Goal: Register for event/course

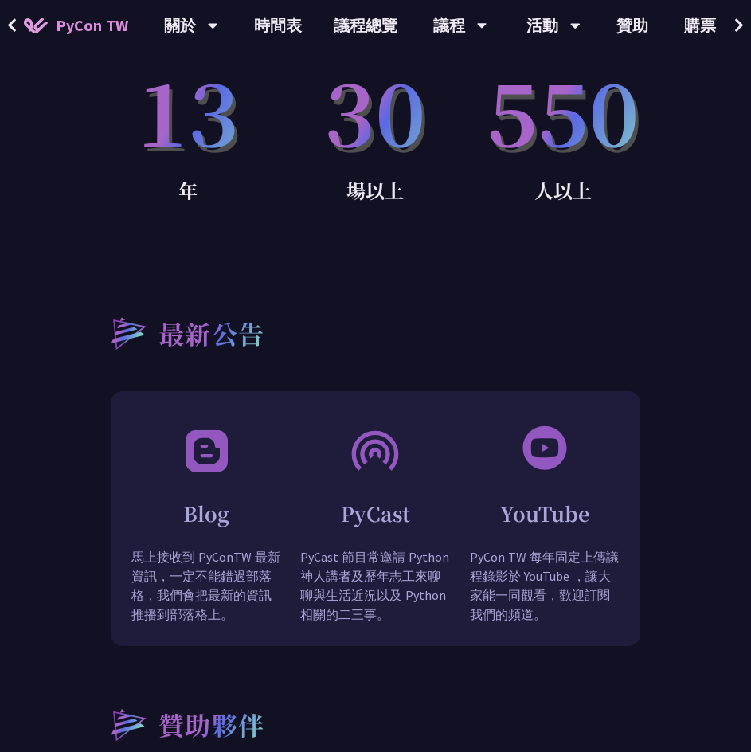
scroll to position [1513, 0]
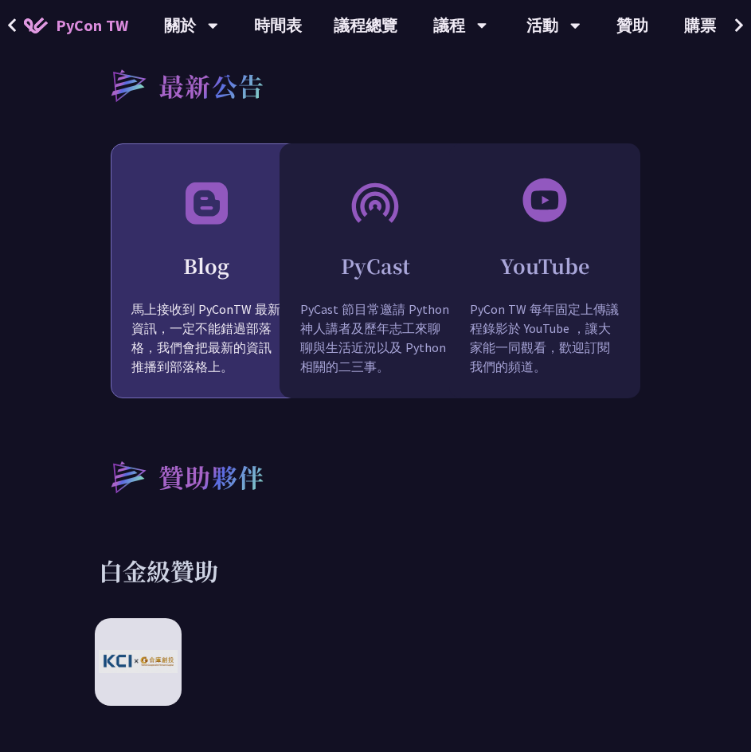
click at [191, 204] on img at bounding box center [206, 202] width 51 height 52
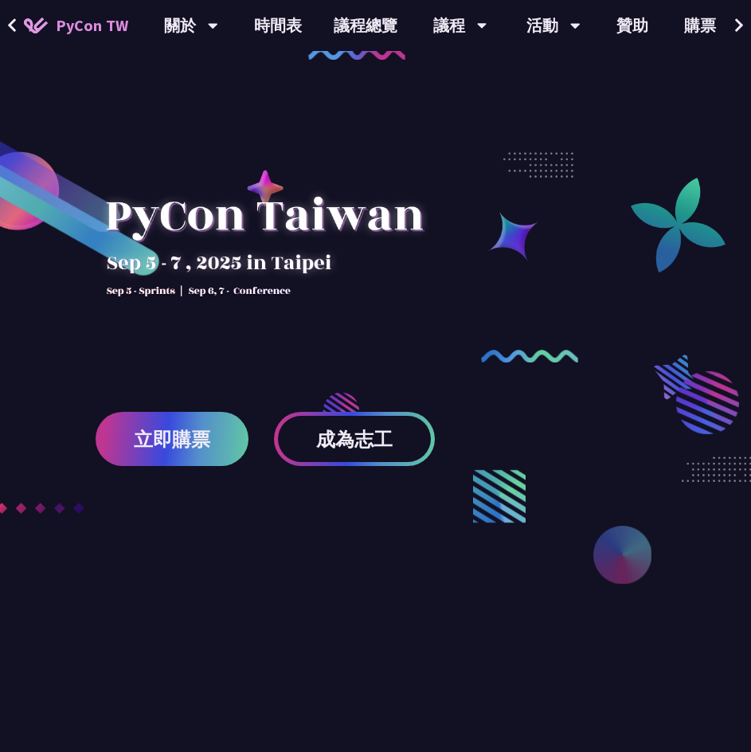
scroll to position [318, 0]
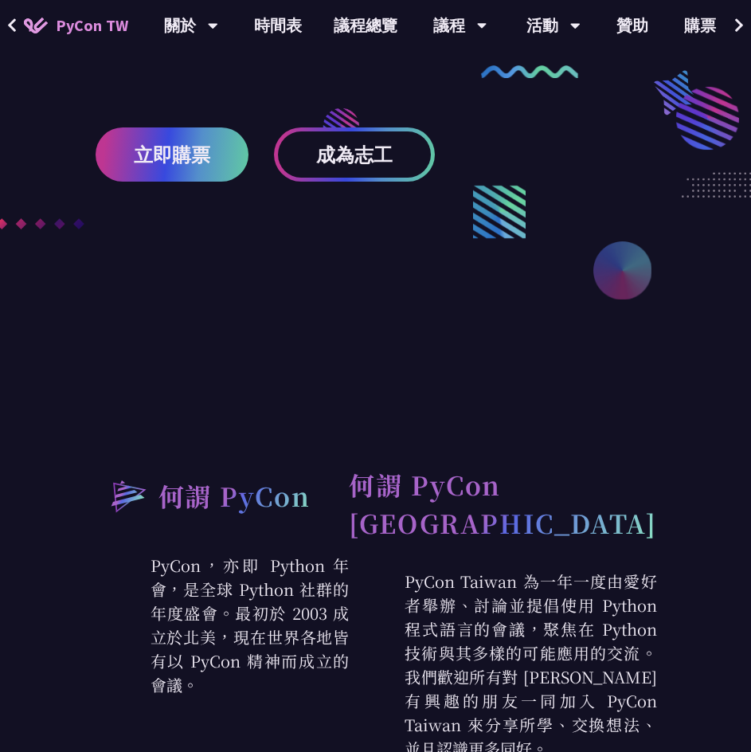
click at [193, 176] on link "立即購票" at bounding box center [172, 154] width 153 height 54
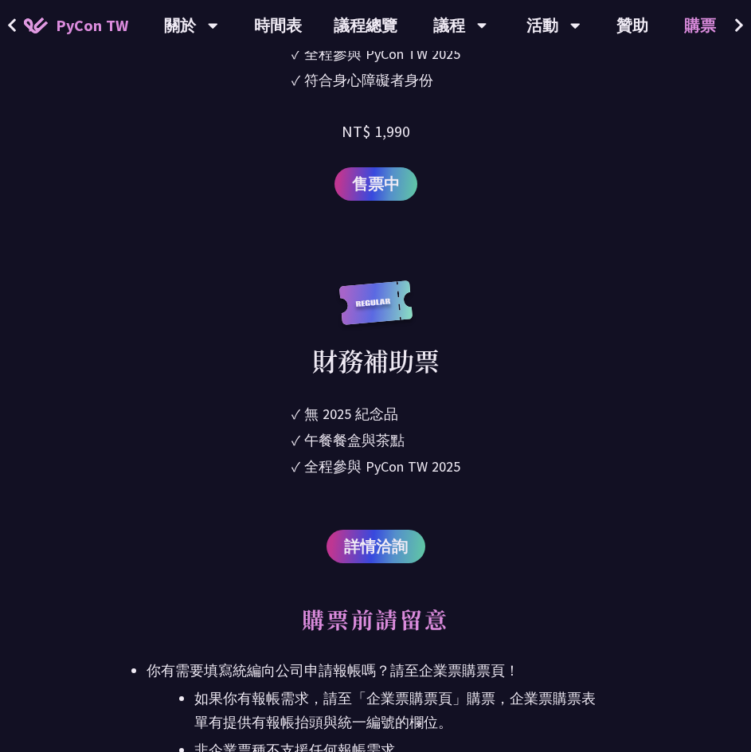
scroll to position [2946, 0]
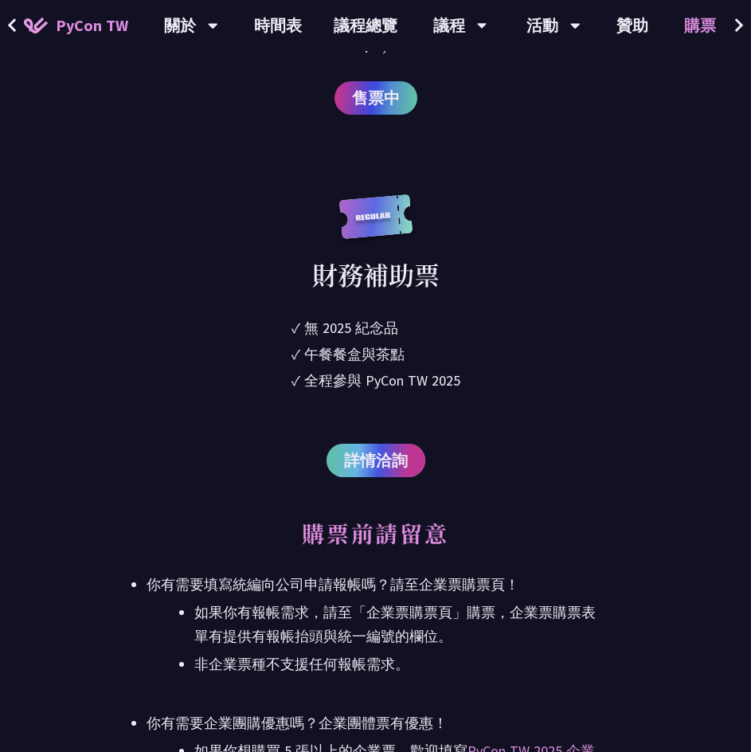
click at [376, 455] on span "詳情洽詢" at bounding box center [376, 460] width 64 height 24
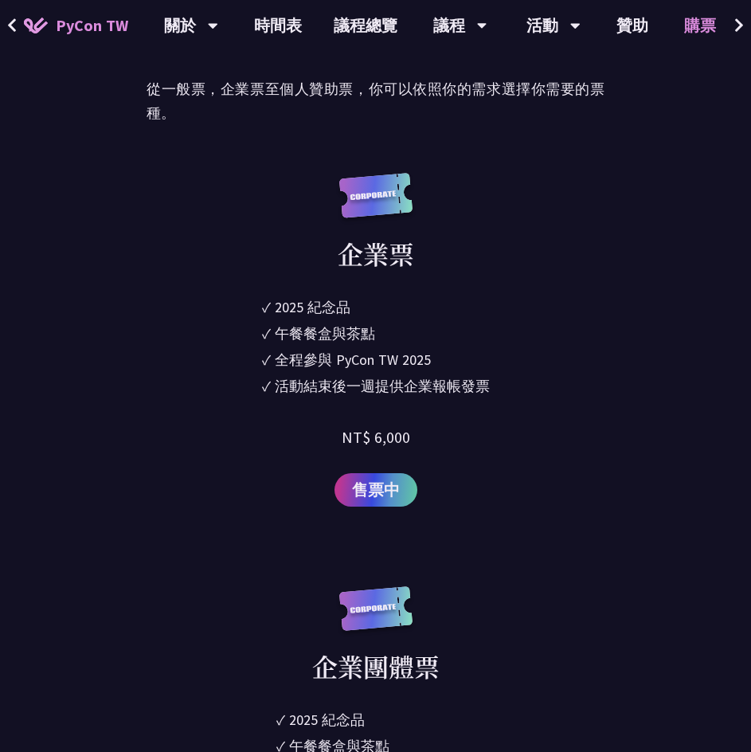
scroll to position [1194, 0]
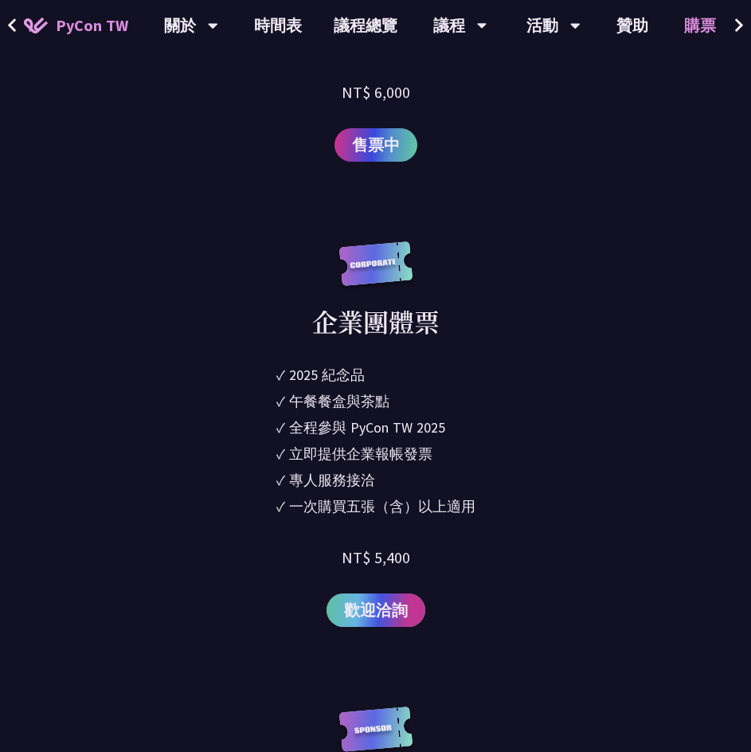
click at [380, 623] on link "歡迎洽詢" at bounding box center [375, 609] width 99 height 33
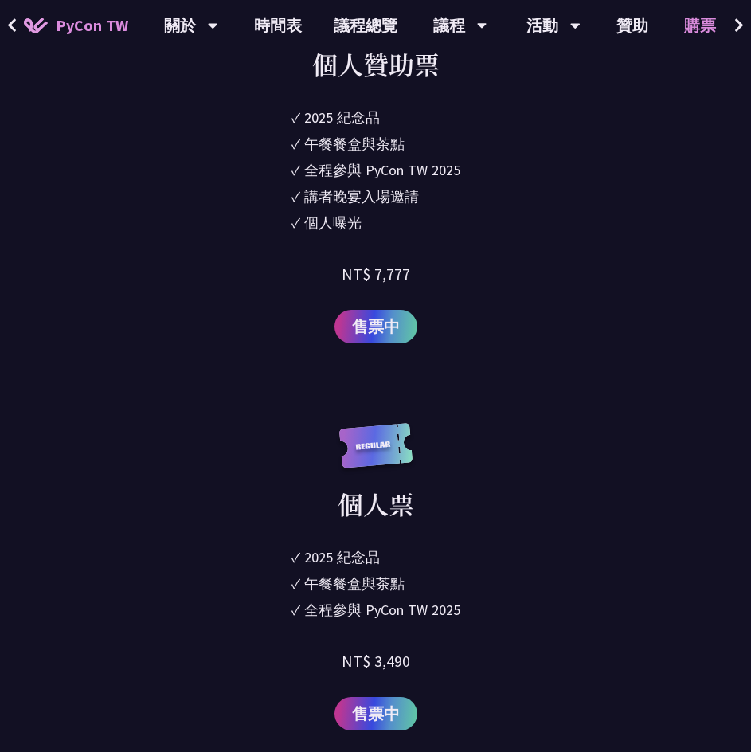
scroll to position [1990, 0]
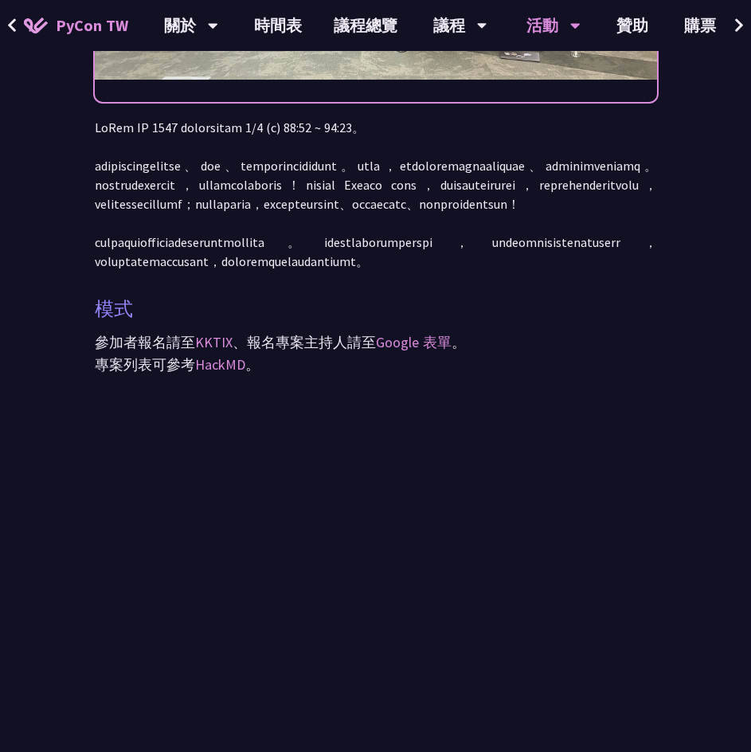
scroll to position [398, 0]
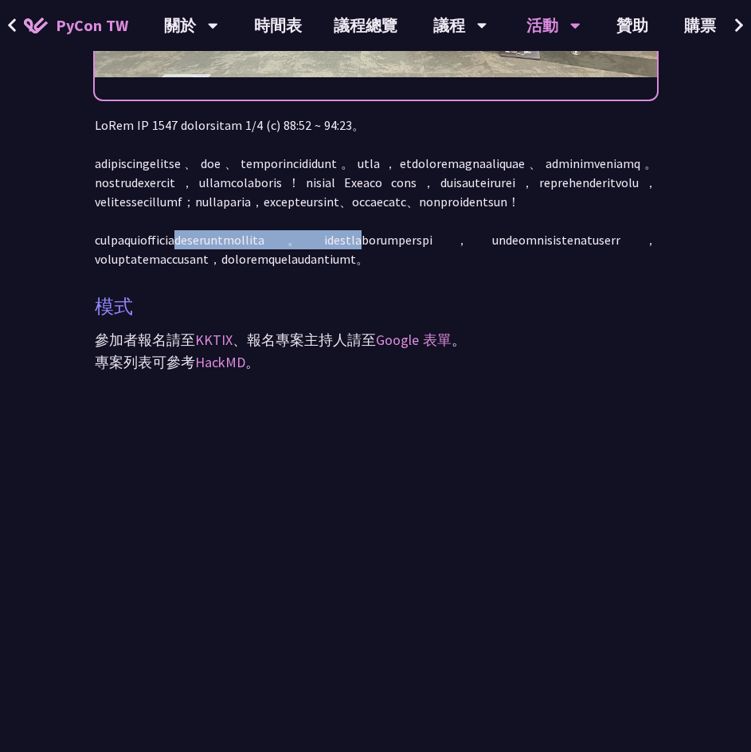
drag, startPoint x: 287, startPoint y: 296, endPoint x: 580, endPoint y: 303, distance: 293.1
click at [580, 268] on p at bounding box center [376, 191] width 562 height 153
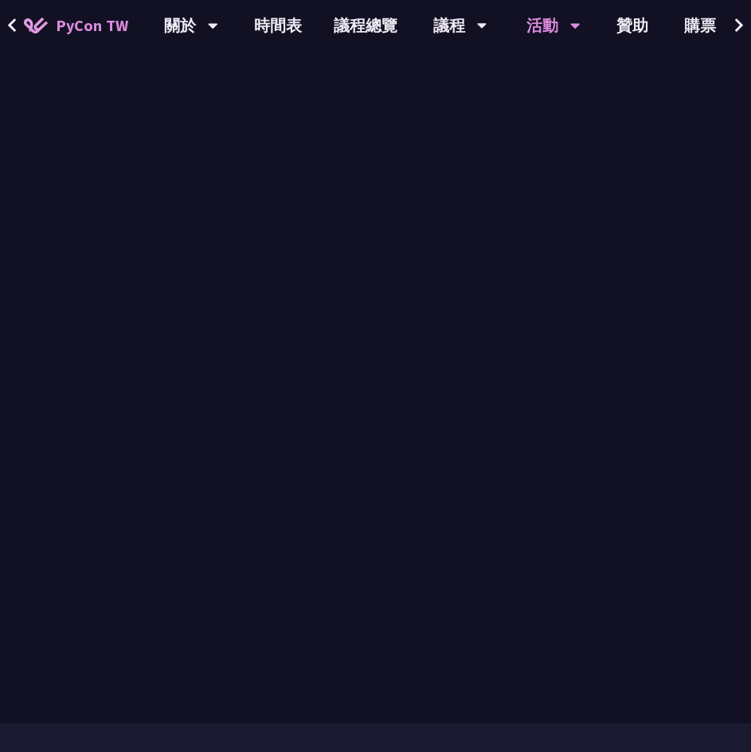
scroll to position [796, 0]
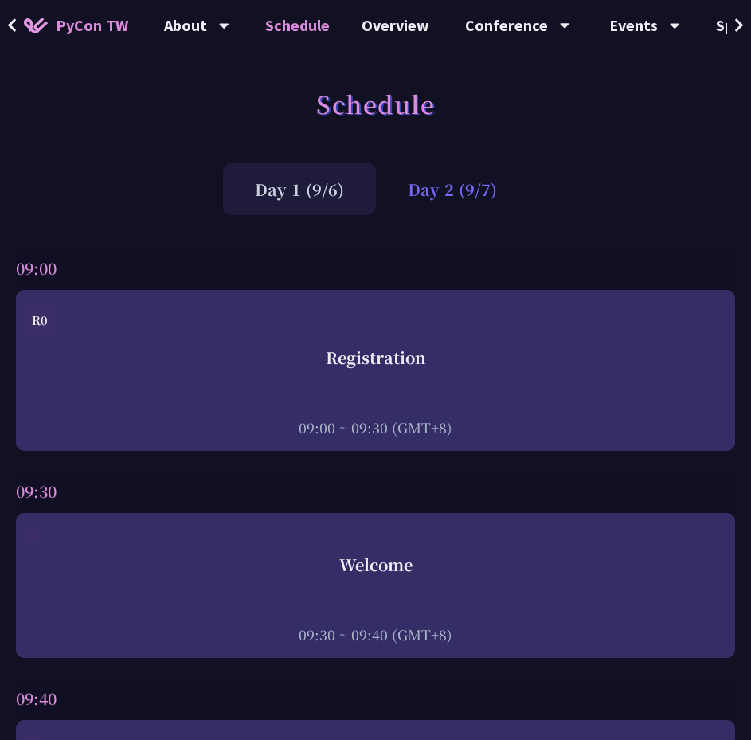
click at [436, 198] on div "Day 2 (9/7)" at bounding box center [452, 189] width 153 height 52
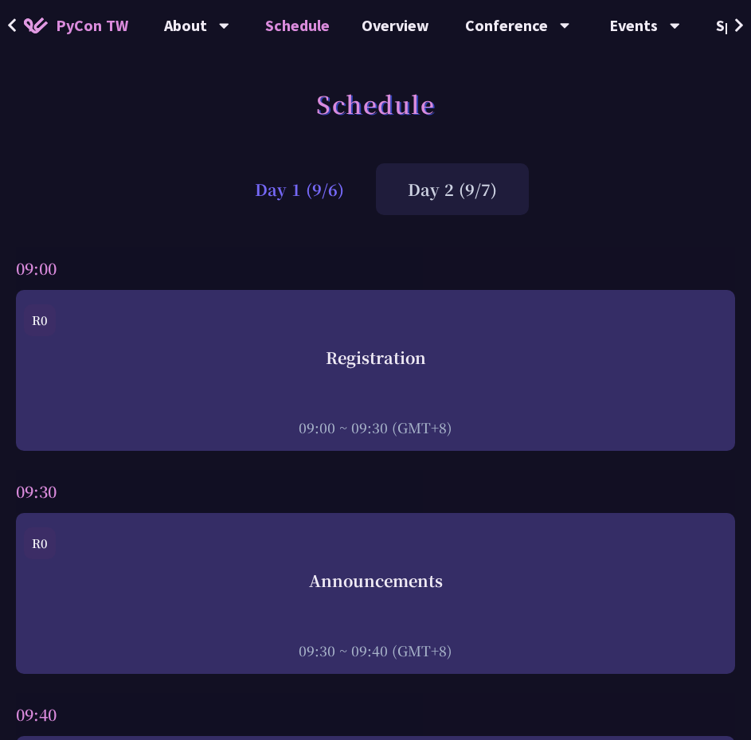
click at [311, 186] on div "Day 1 (9/6)" at bounding box center [299, 189] width 153 height 52
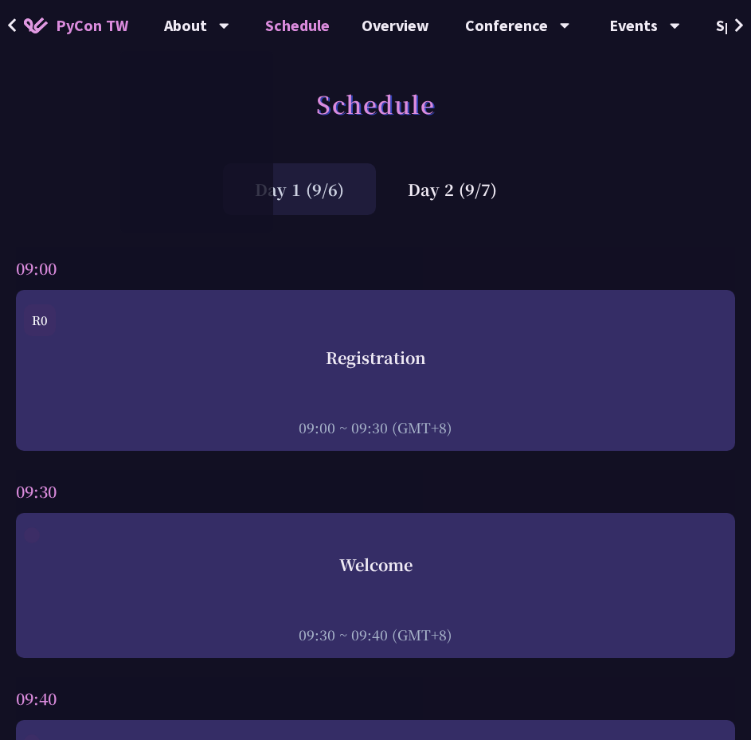
click at [322, 33] on link "Schedule" at bounding box center [297, 25] width 96 height 51
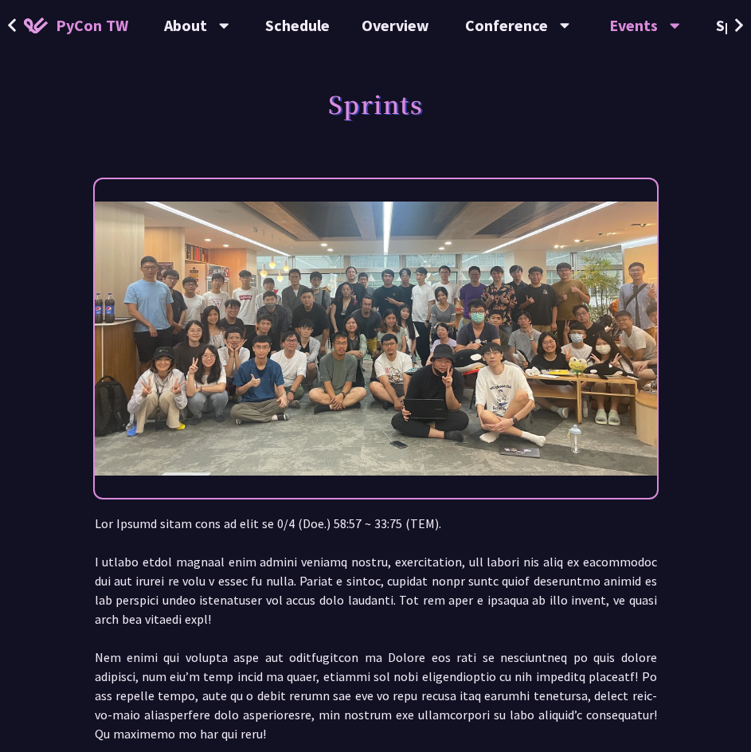
click at [539, 311] on img at bounding box center [376, 338] width 562 height 275
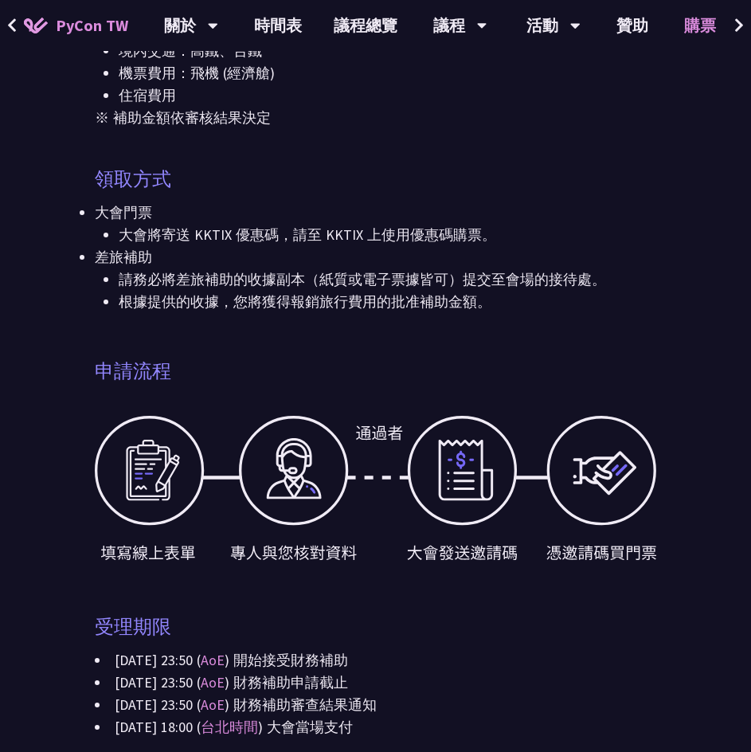
scroll to position [637, 0]
